Goal: Transaction & Acquisition: Purchase product/service

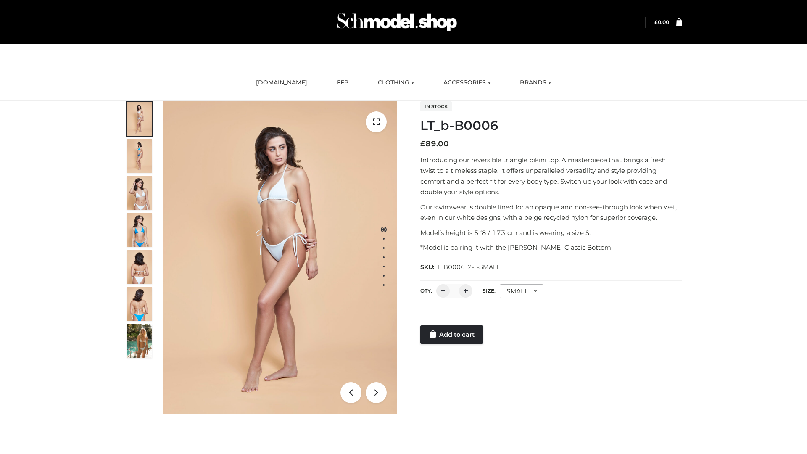
click at [452, 335] on link "Add to cart" at bounding box center [452, 334] width 63 height 19
